Goal: Task Accomplishment & Management: Manage account settings

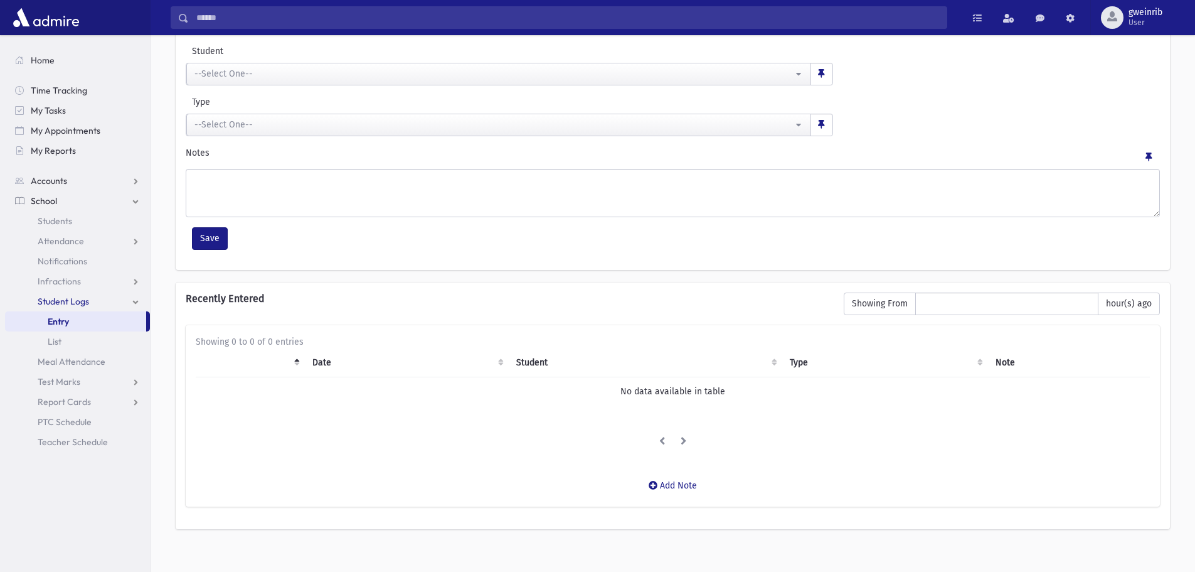
scroll to position [121, 0]
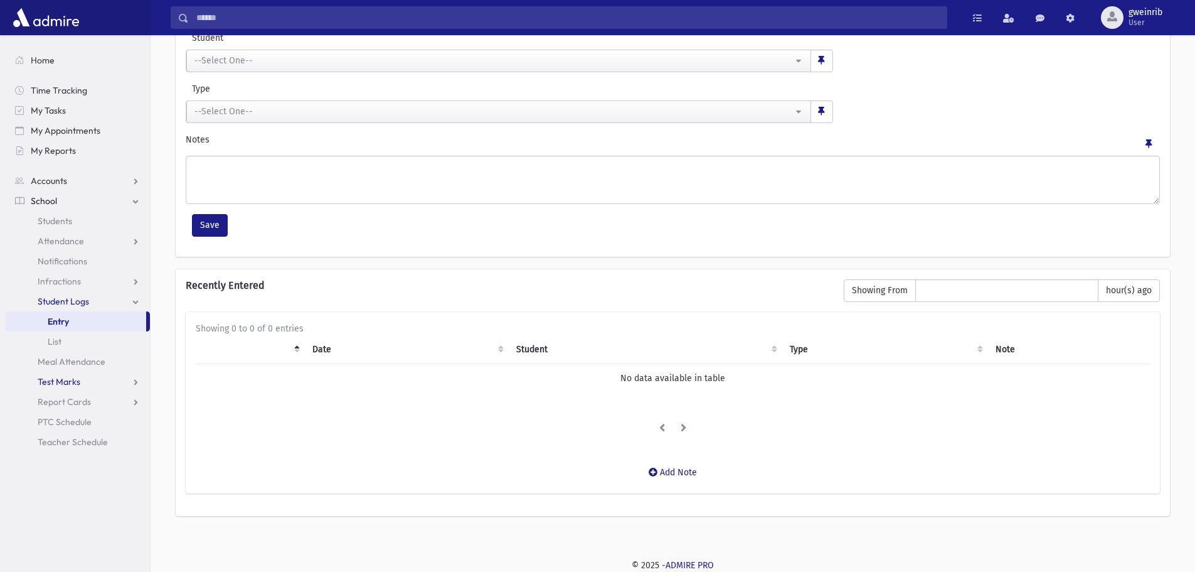
click at [70, 381] on span "Test Marks" at bounding box center [59, 381] width 43 height 11
click at [46, 196] on span "School" at bounding box center [44, 200] width 26 height 11
click at [52, 217] on span "Students" at bounding box center [55, 220] width 35 height 11
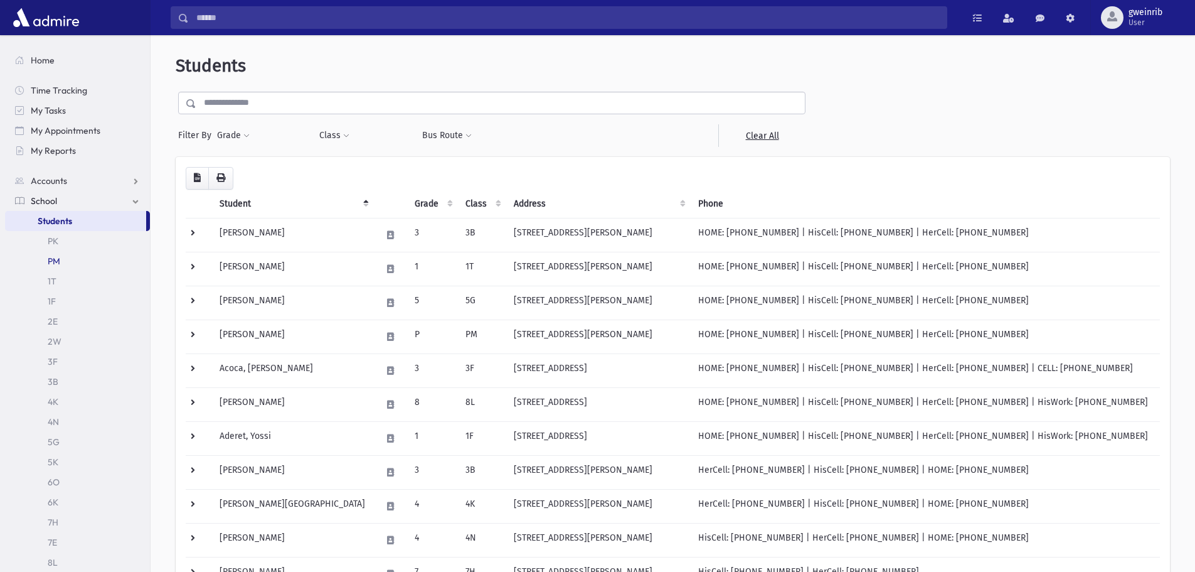
click at [56, 257] on link "PM" at bounding box center [77, 261] width 145 height 20
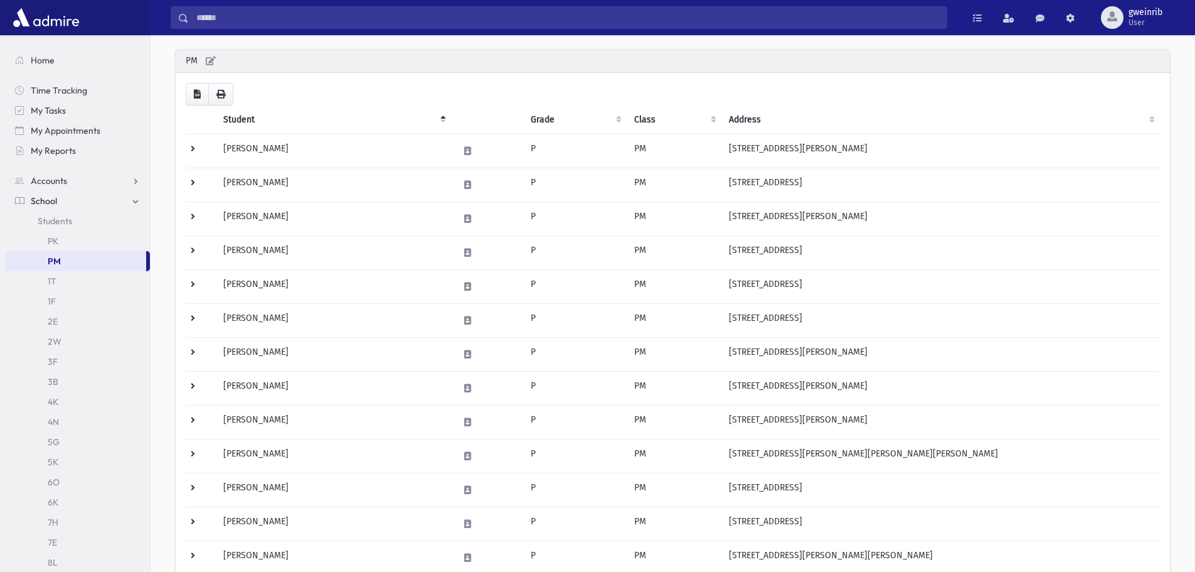
scroll to position [63, 0]
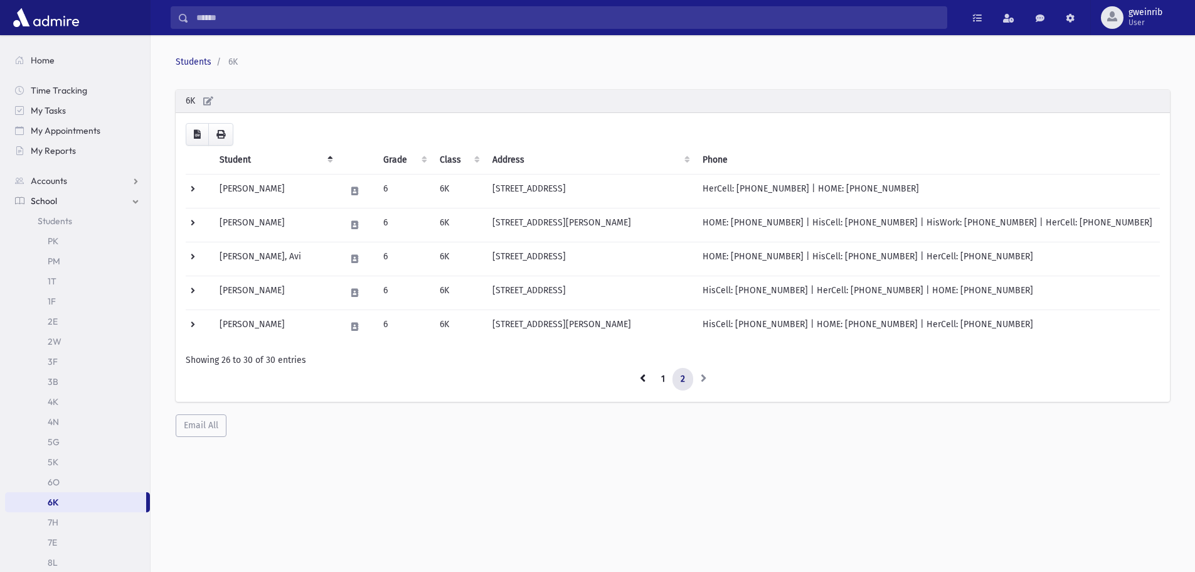
scroll to position [33, 0]
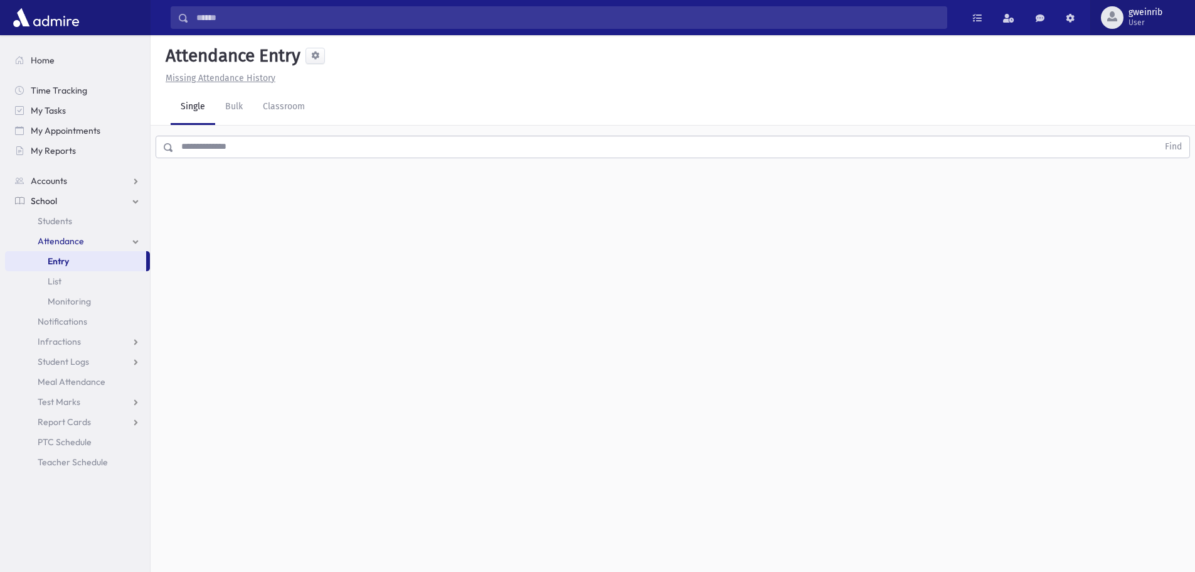
click at [1142, 21] on span "User" at bounding box center [1146, 23] width 34 height 10
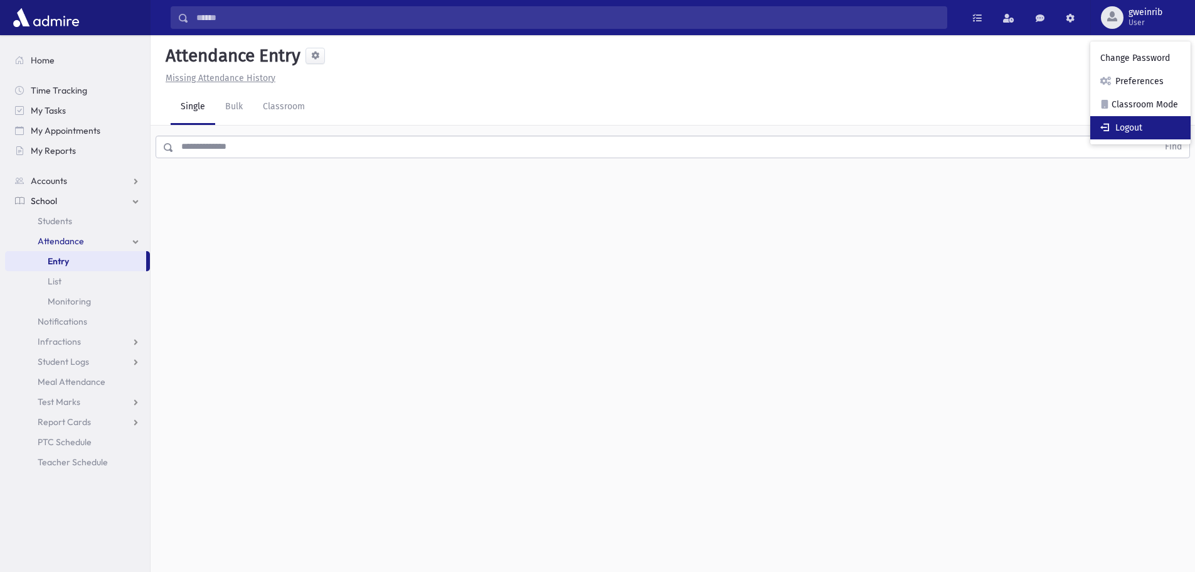
click at [1129, 121] on link "Logout" at bounding box center [1140, 127] width 100 height 23
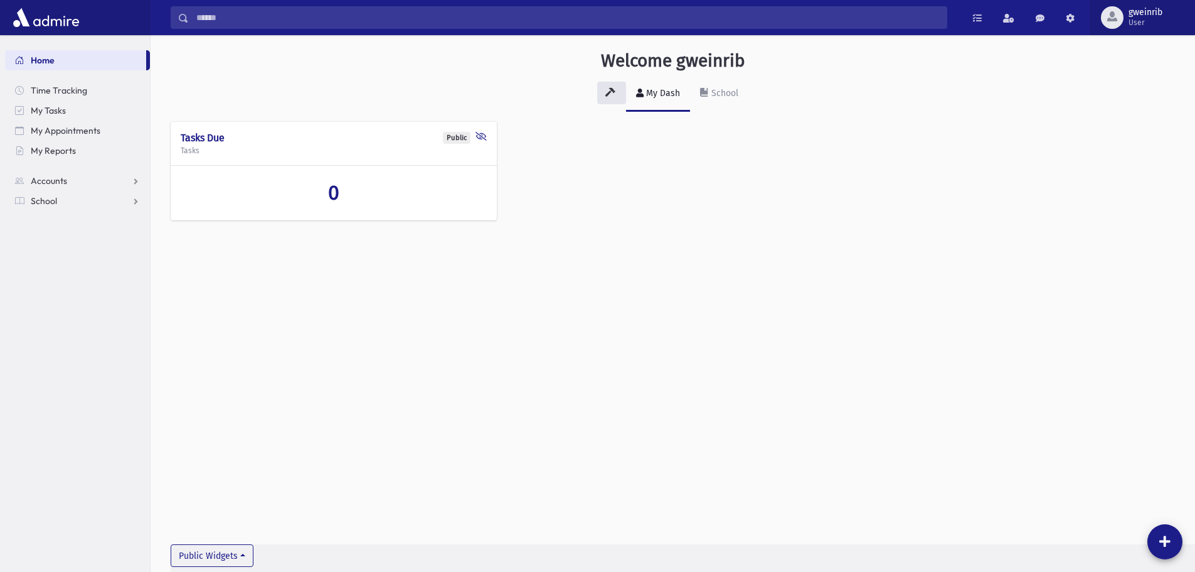
click at [1129, 29] on button "gweinrib User" at bounding box center [1142, 17] width 105 height 35
click at [1117, 134] on link "Logout" at bounding box center [1140, 127] width 100 height 23
click at [1151, 16] on span "gweinrib" at bounding box center [1146, 13] width 34 height 10
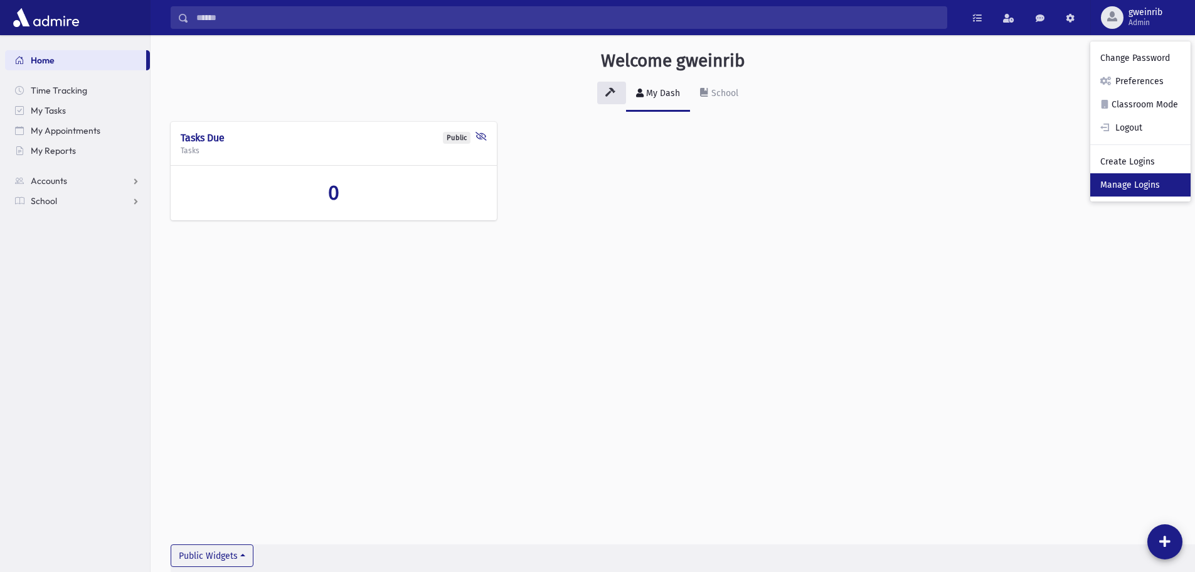
click at [1139, 180] on link "Manage Logins" at bounding box center [1140, 184] width 100 height 23
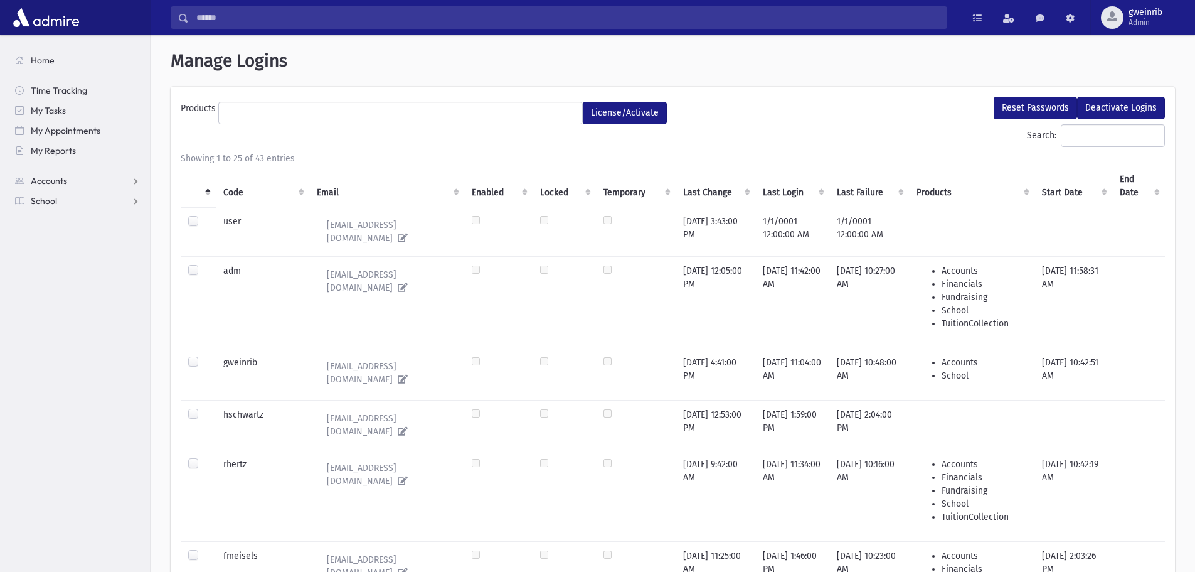
select select
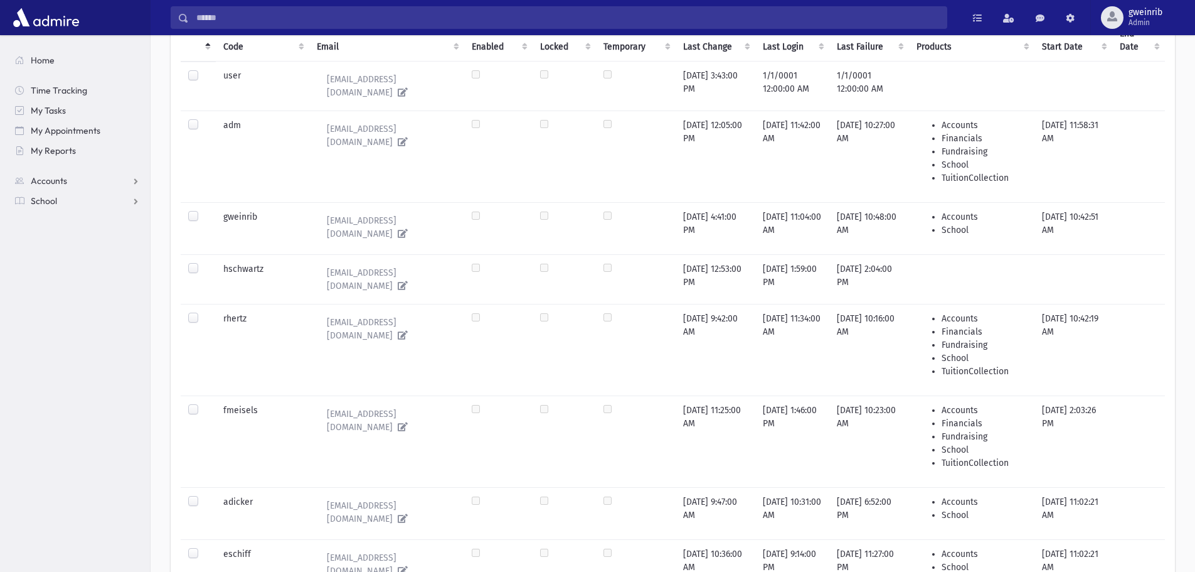
scroll to position [188, 0]
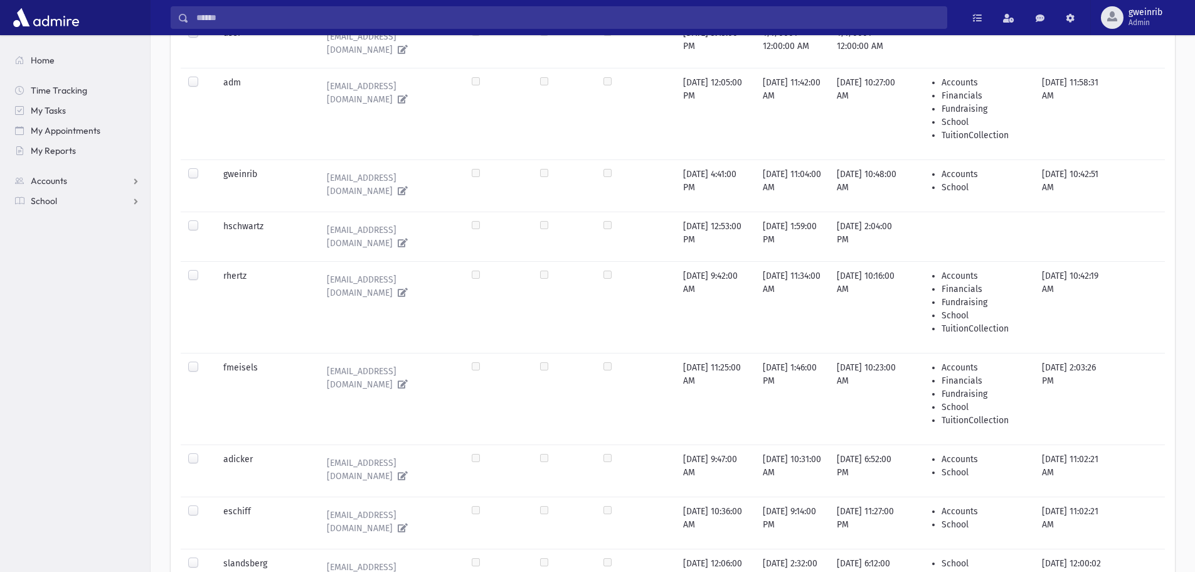
click at [203, 269] on label at bounding box center [203, 269] width 0 height 0
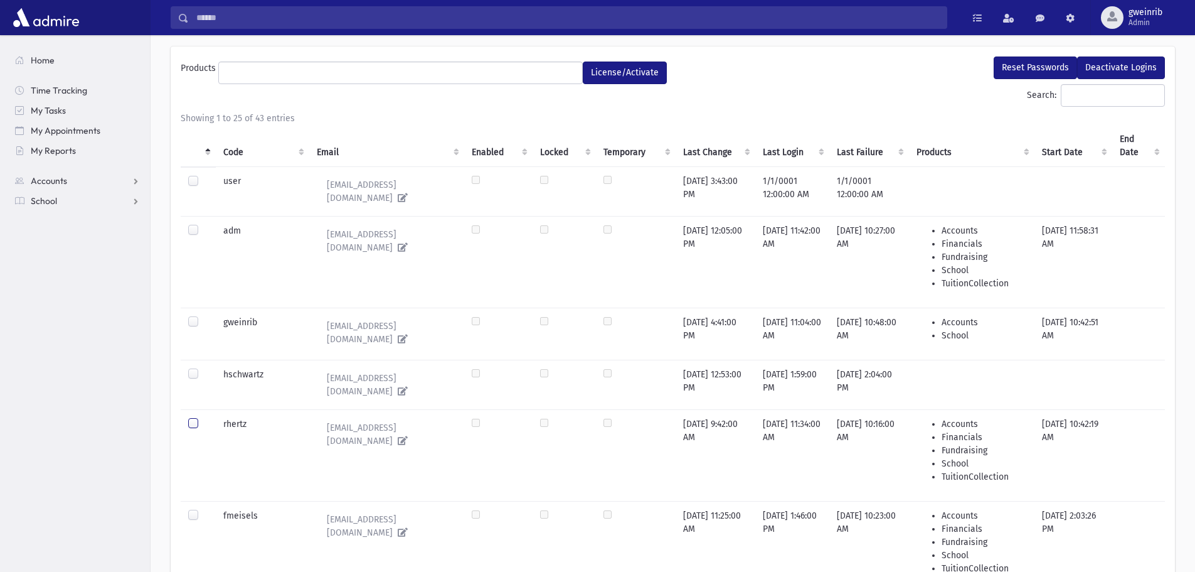
scroll to position [63, 0]
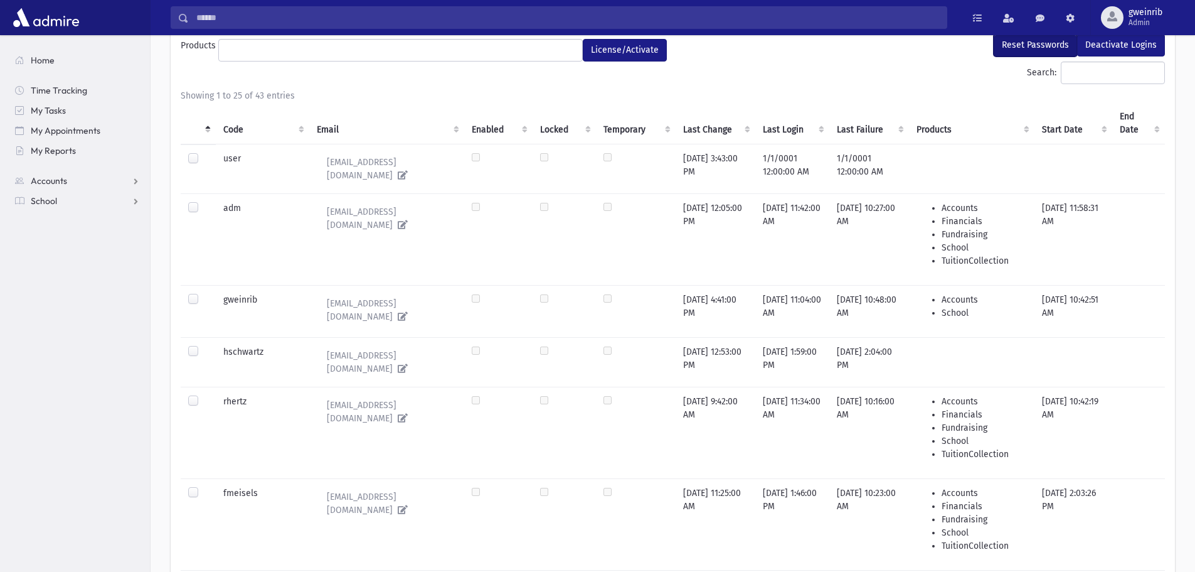
click at [1022, 47] on button "Reset Passwords" at bounding box center [1035, 45] width 83 height 23
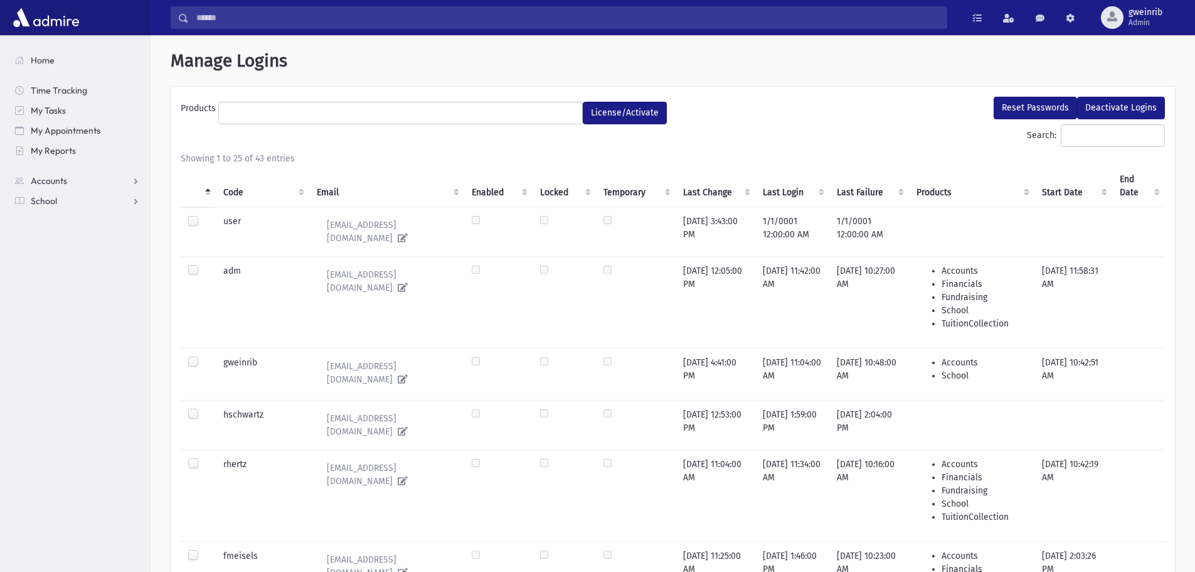
select select
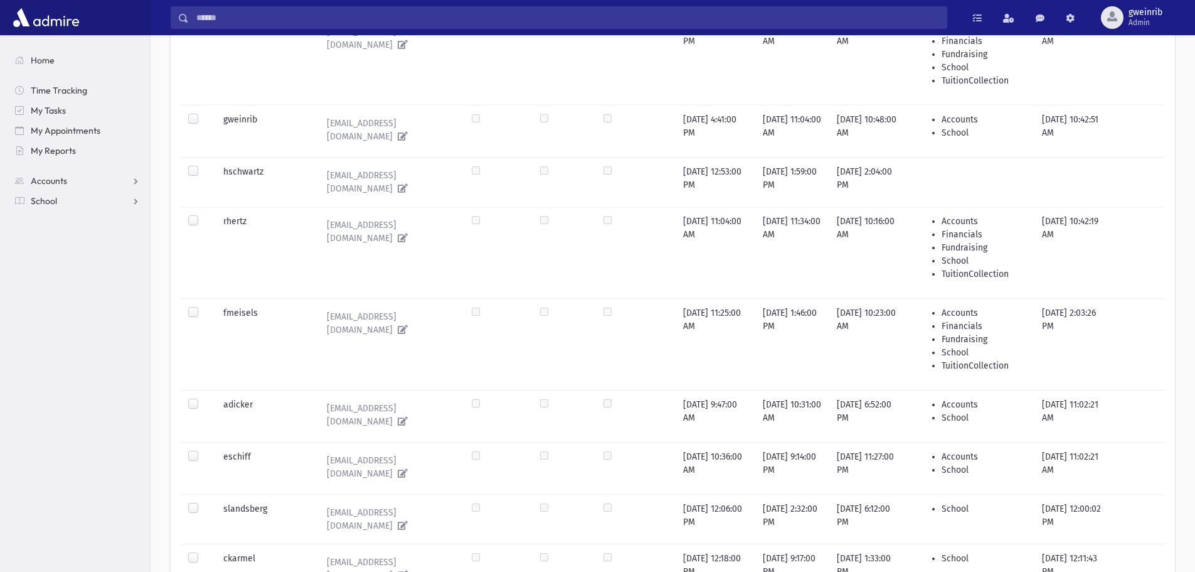
scroll to position [188, 0]
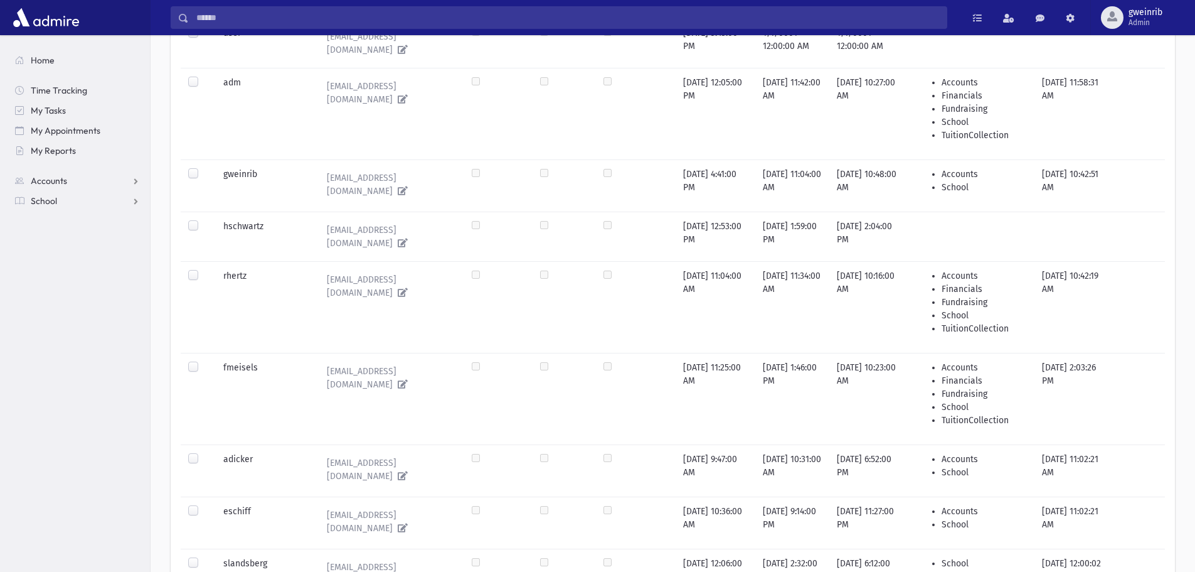
click at [203, 269] on label at bounding box center [203, 269] width 0 height 0
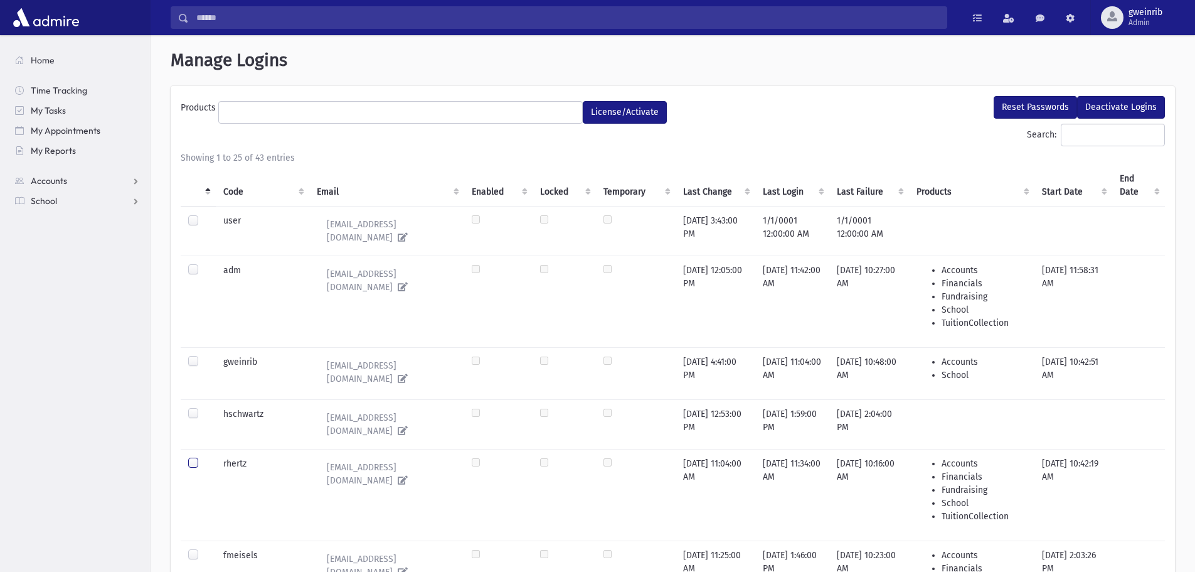
scroll to position [0, 0]
click at [1030, 107] on button "Reset Passwords" at bounding box center [1035, 108] width 83 height 23
select select
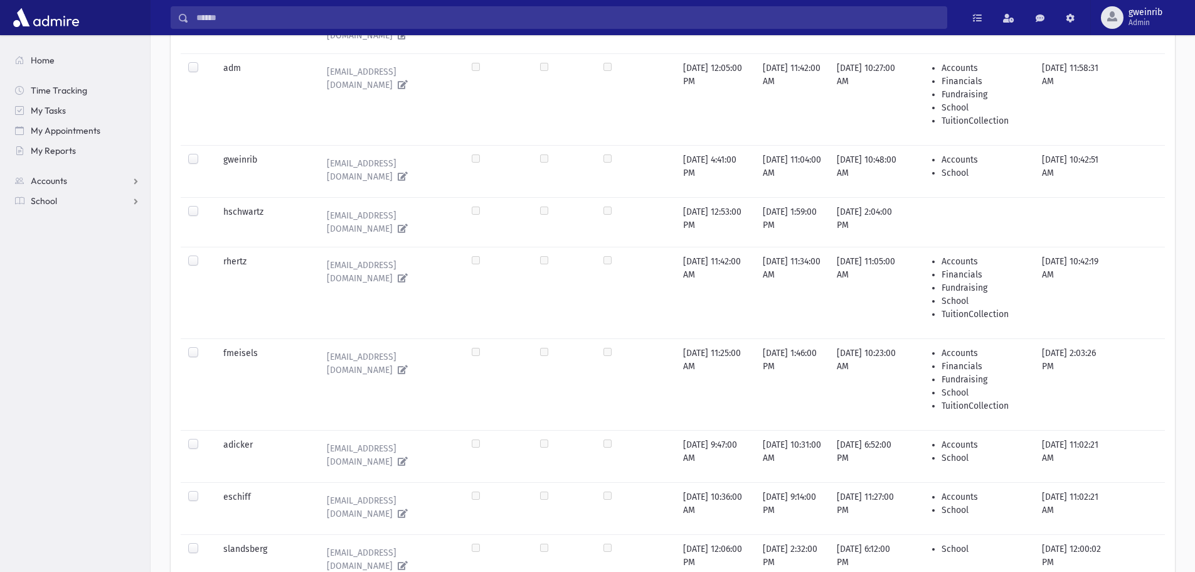
scroll to position [188, 0]
